Goal: Task Accomplishment & Management: Complete application form

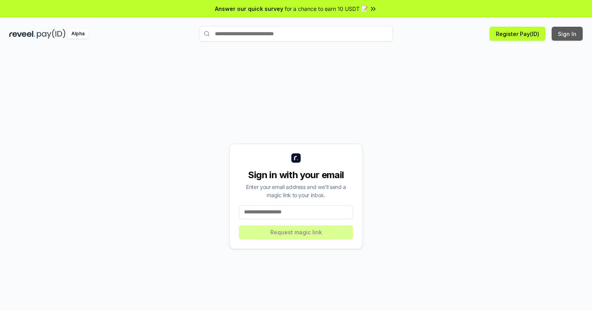
click at [567, 34] on button "Sign In" at bounding box center [566, 34] width 31 height 14
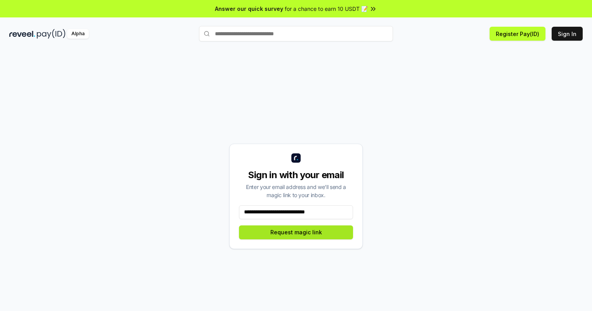
type input "**********"
click at [296, 232] on button "Request magic link" at bounding box center [296, 233] width 114 height 14
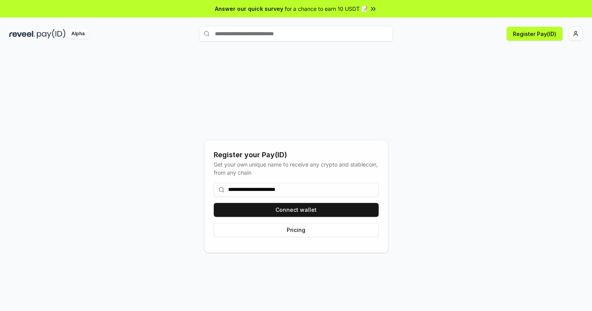
type input "**********"
